Goal: Task Accomplishment & Management: Use online tool/utility

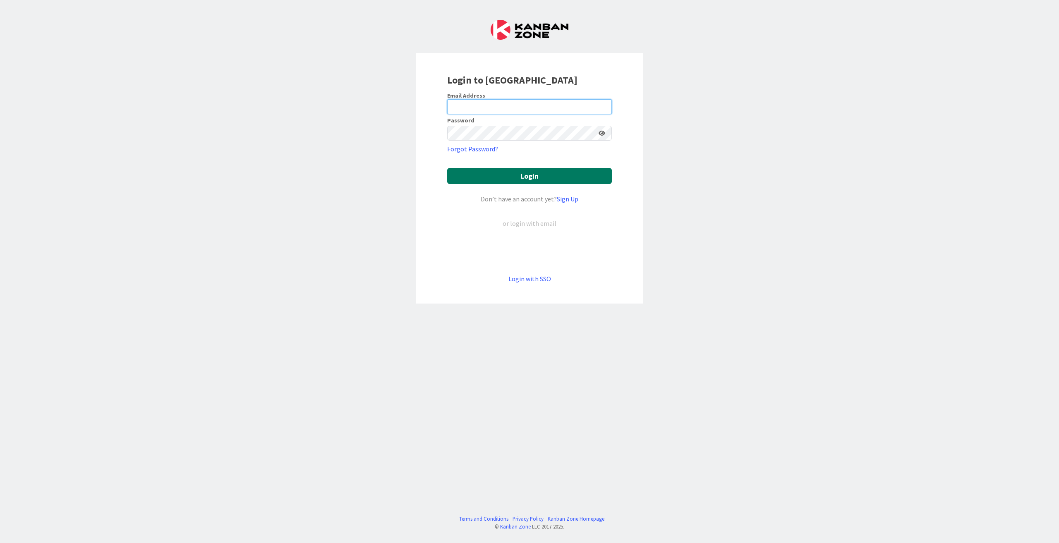
type input "[EMAIL_ADDRESS][PERSON_NAME][DOMAIN_NAME]"
click at [539, 177] on button "Login" at bounding box center [529, 176] width 165 height 16
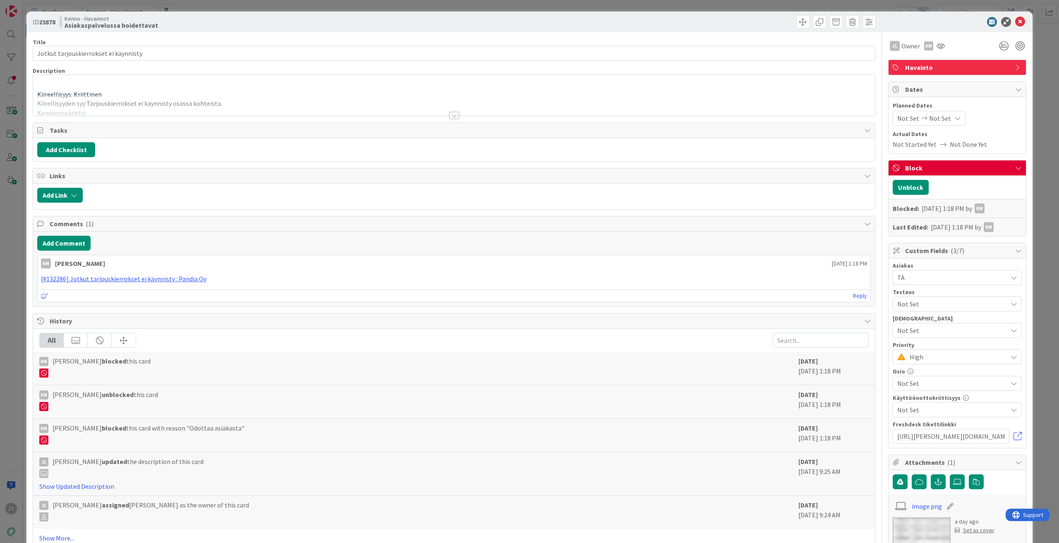
click at [453, 113] on div at bounding box center [454, 115] width 9 height 7
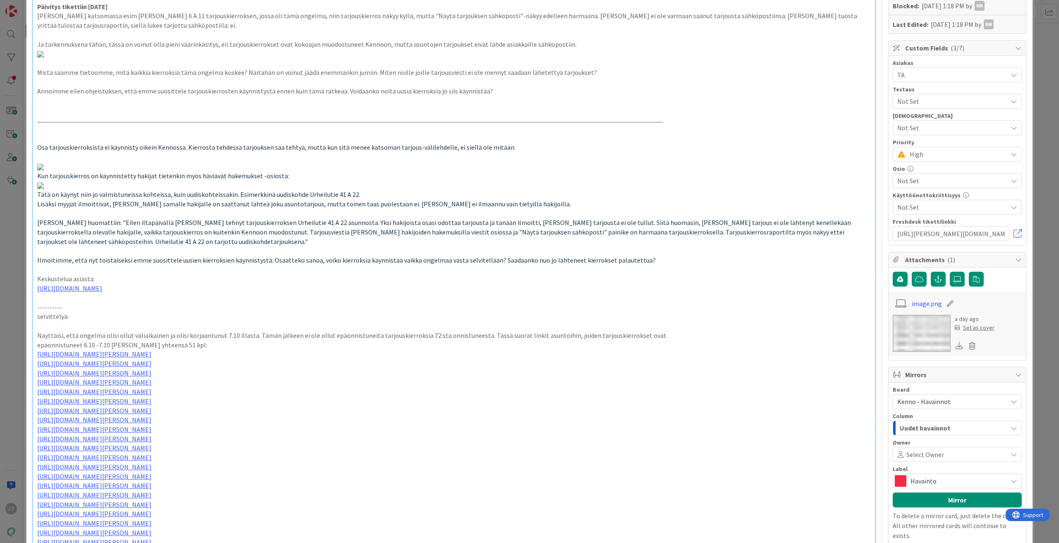
scroll to position [290, 0]
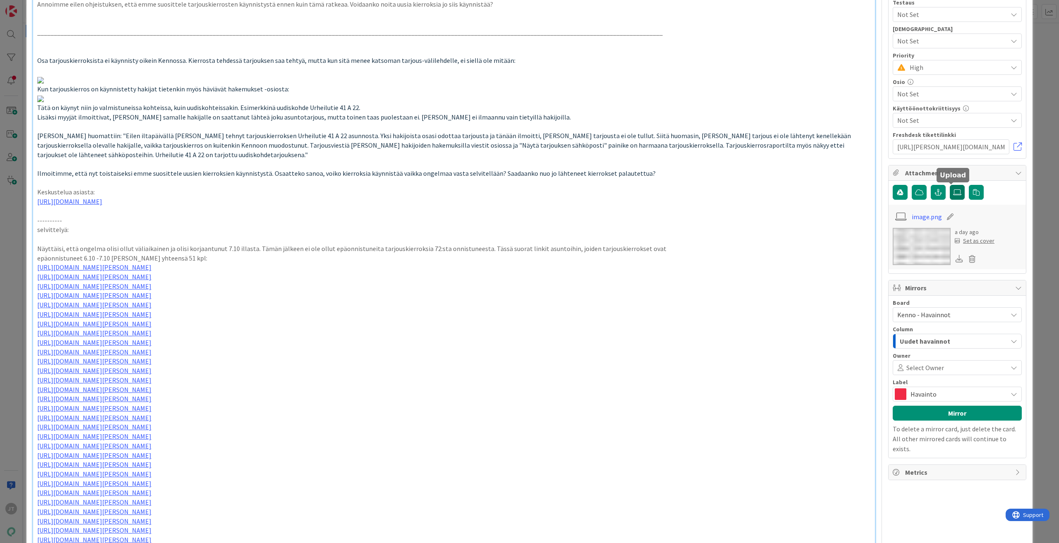
click at [953, 192] on icon at bounding box center [957, 192] width 8 height 7
click at [950, 185] on input "file" at bounding box center [950, 185] width 0 height 0
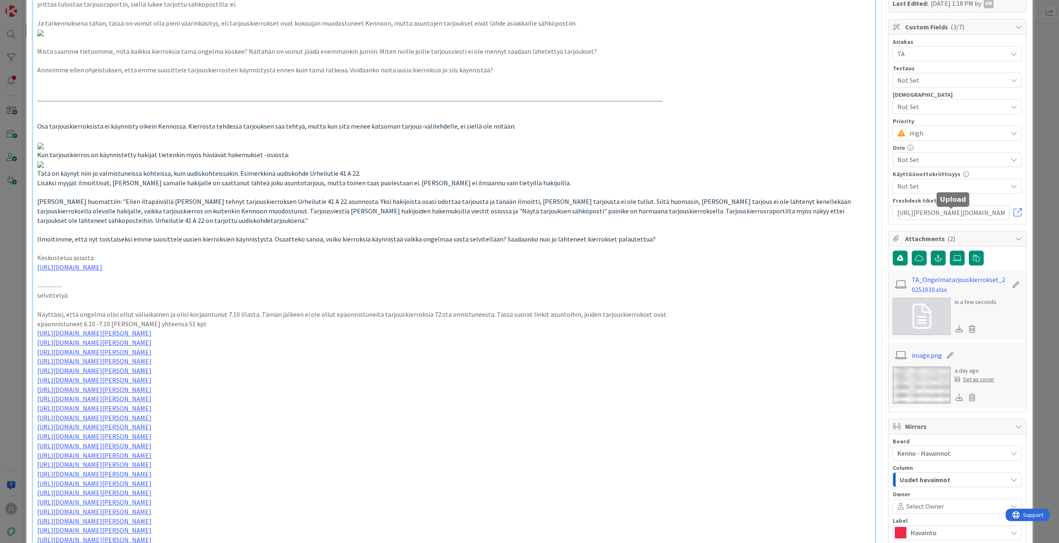
scroll to position [248, 0]
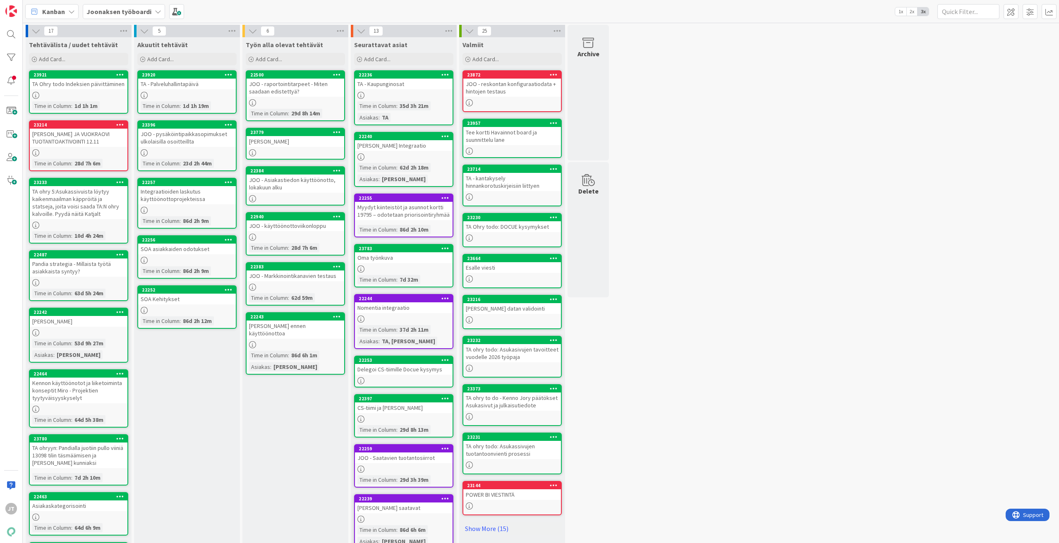
click at [125, 7] on b "Joonaksen työboardi" at bounding box center [118, 11] width 65 height 8
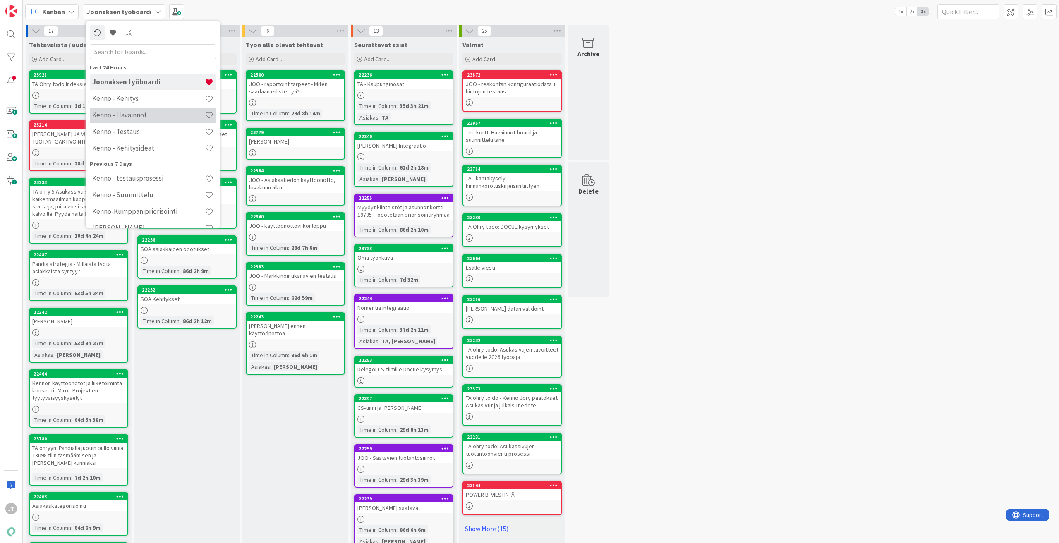
click at [144, 122] on div "Kenno - Havainnot" at bounding box center [153, 116] width 126 height 16
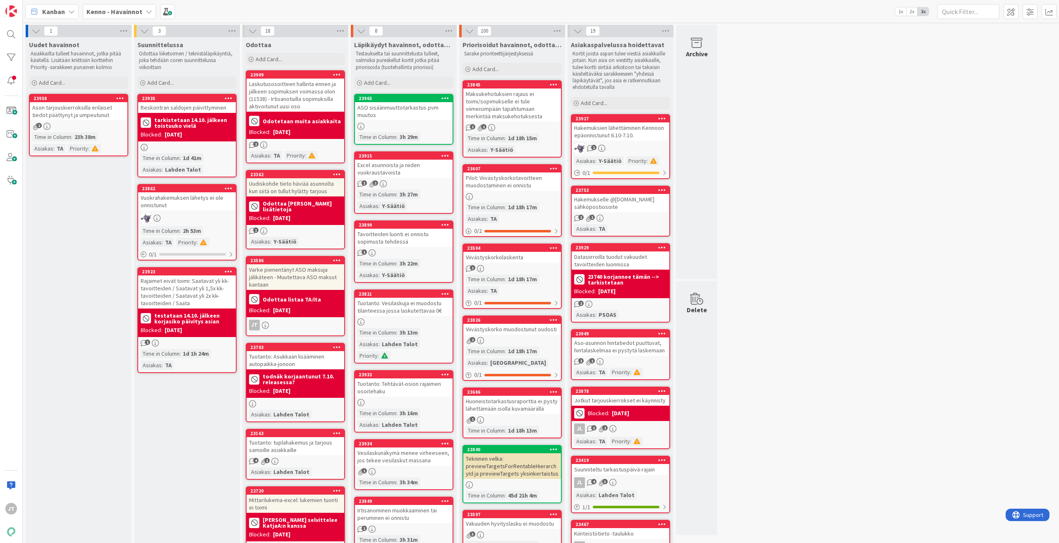
click at [315, 124] on b "Odotetaan muita asiakkaita" at bounding box center [302, 121] width 78 height 6
